Goal: Transaction & Acquisition: Purchase product/service

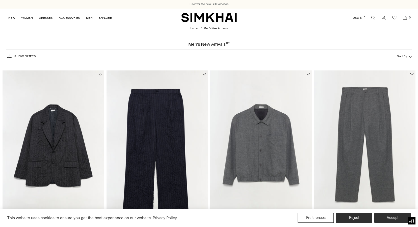
click at [0, 0] on img "Ernie Blouson Shirt Jacket" at bounding box center [0, 0] width 0 height 0
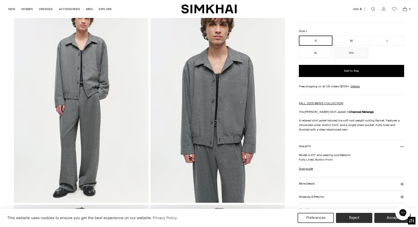
scroll to position [46, 0]
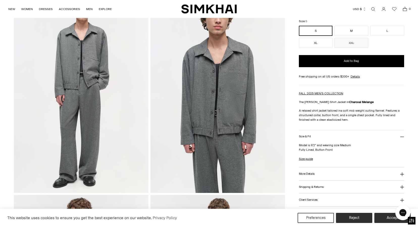
click at [302, 169] on button "More Details" at bounding box center [351, 173] width 105 height 13
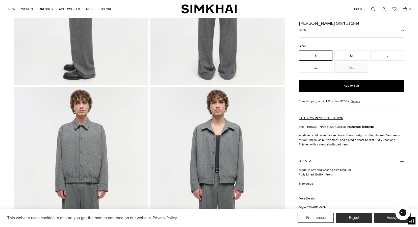
scroll to position [328, 0]
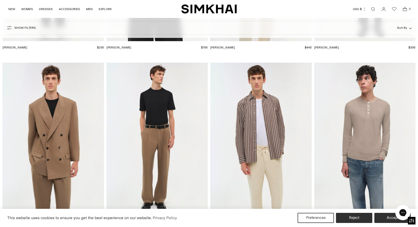
scroll to position [2434, 0]
click at [0, 0] on img "Hendrix Shirt" at bounding box center [0, 0] width 0 height 0
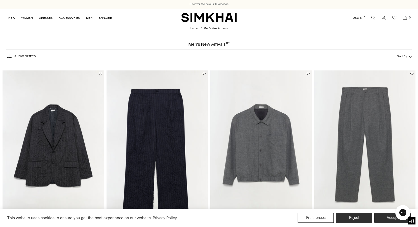
click at [0, 0] on img "Ernie Blouson Shirt Jacket" at bounding box center [0, 0] width 0 height 0
